Goal: Transaction & Acquisition: Purchase product/service

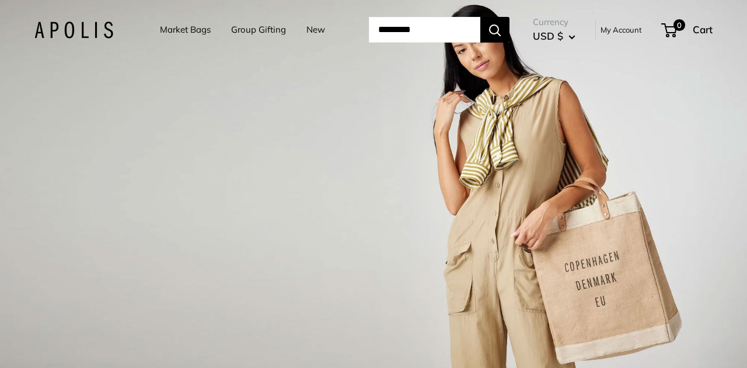
click at [162, 27] on link "Market Bags" at bounding box center [185, 30] width 51 height 16
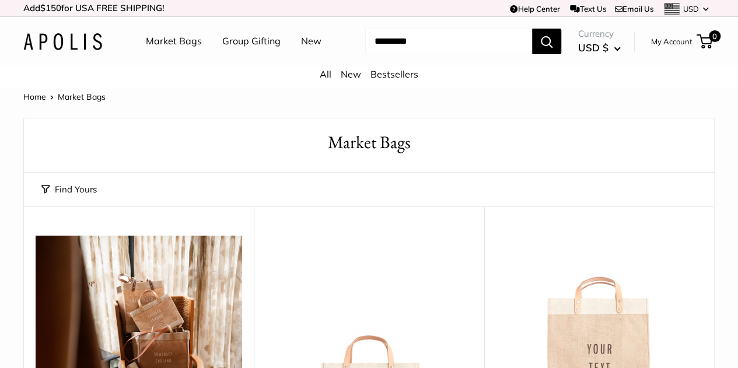
scroll to position [58, 0]
